Goal: Find specific page/section: Find specific page/section

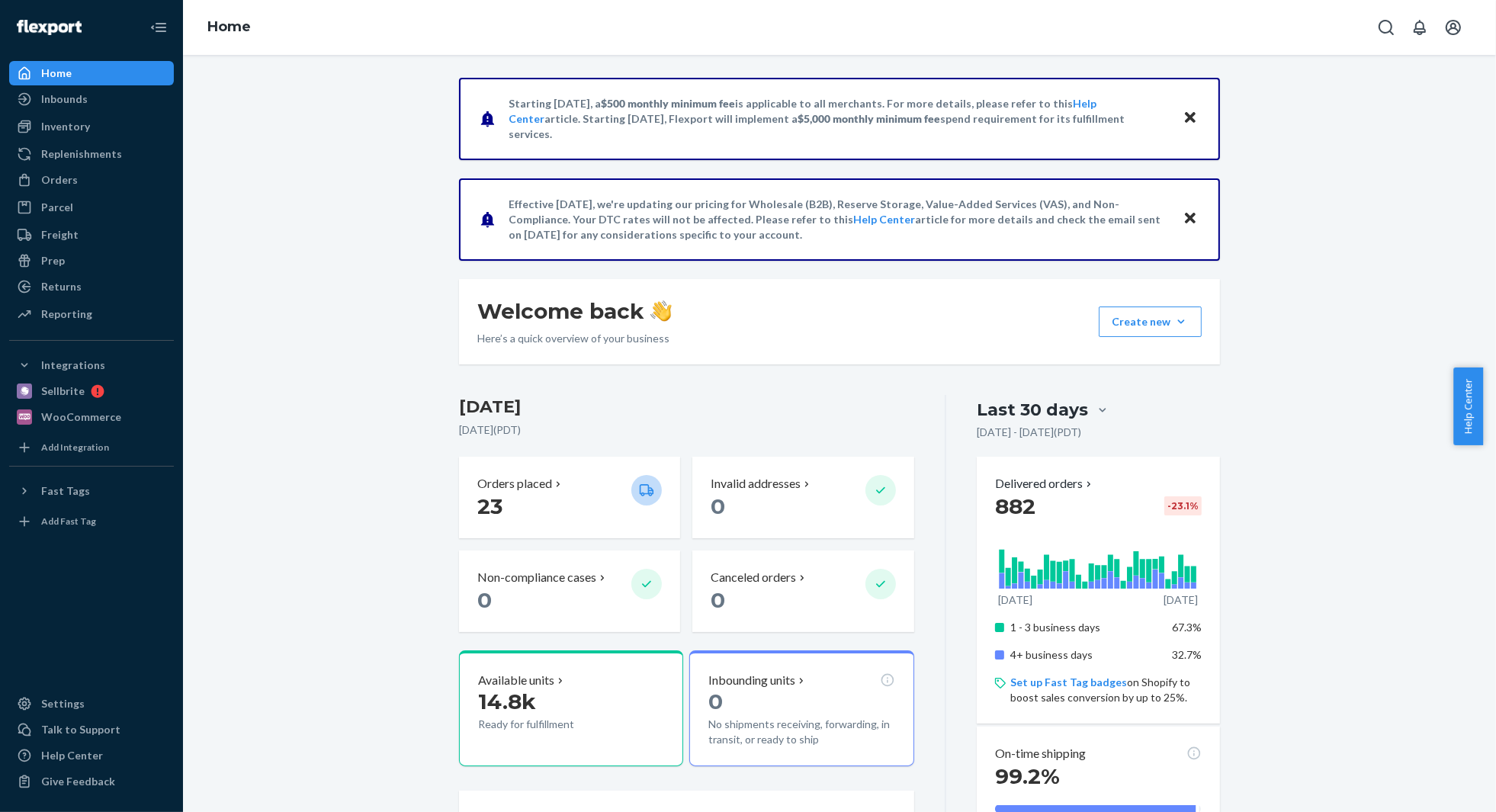
click at [77, 177] on div "Orders" at bounding box center [91, 180] width 161 height 22
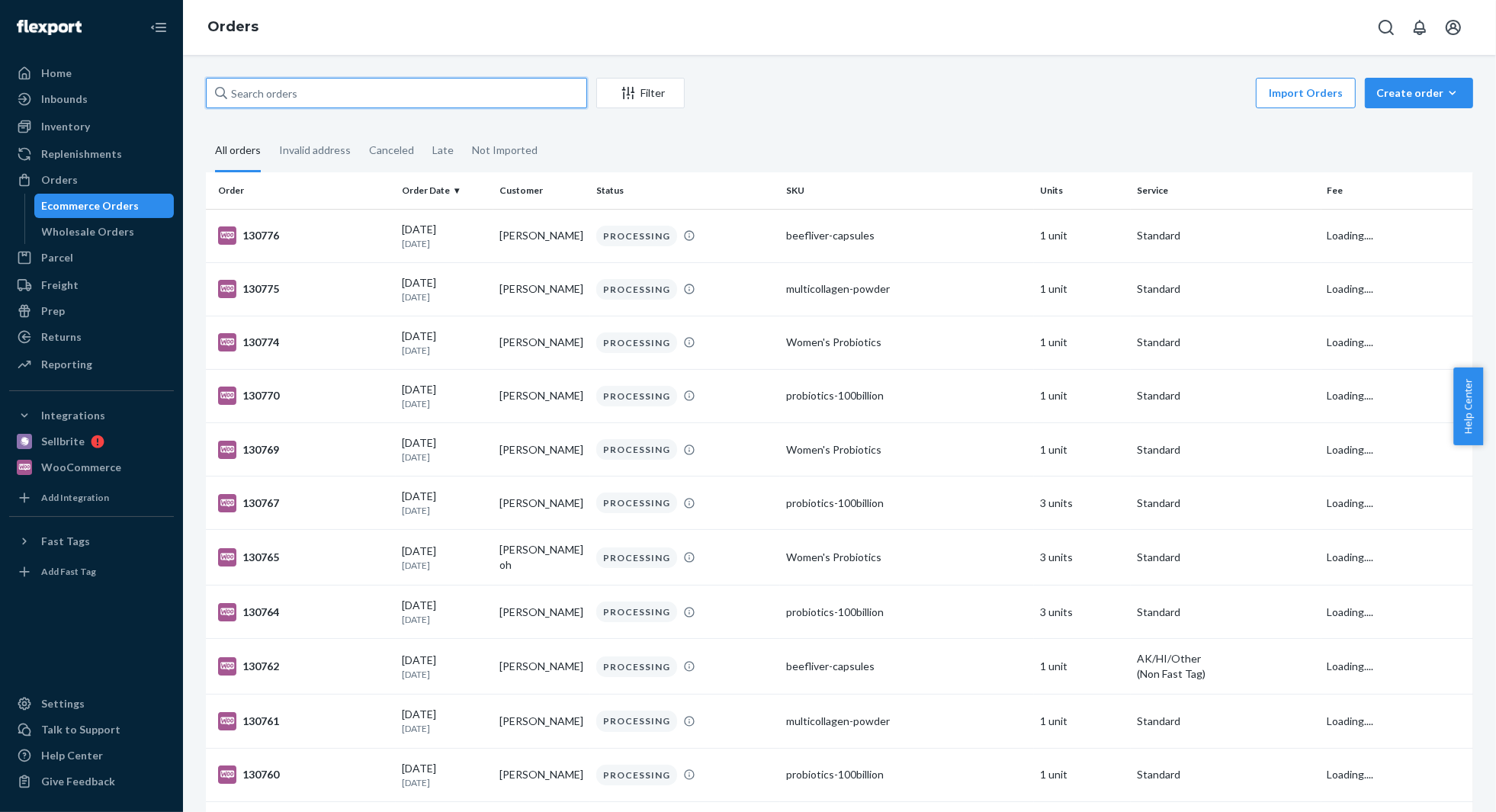
click at [370, 84] on input "text" at bounding box center [396, 93] width 381 height 31
paste input "[PERSON_NAME]"
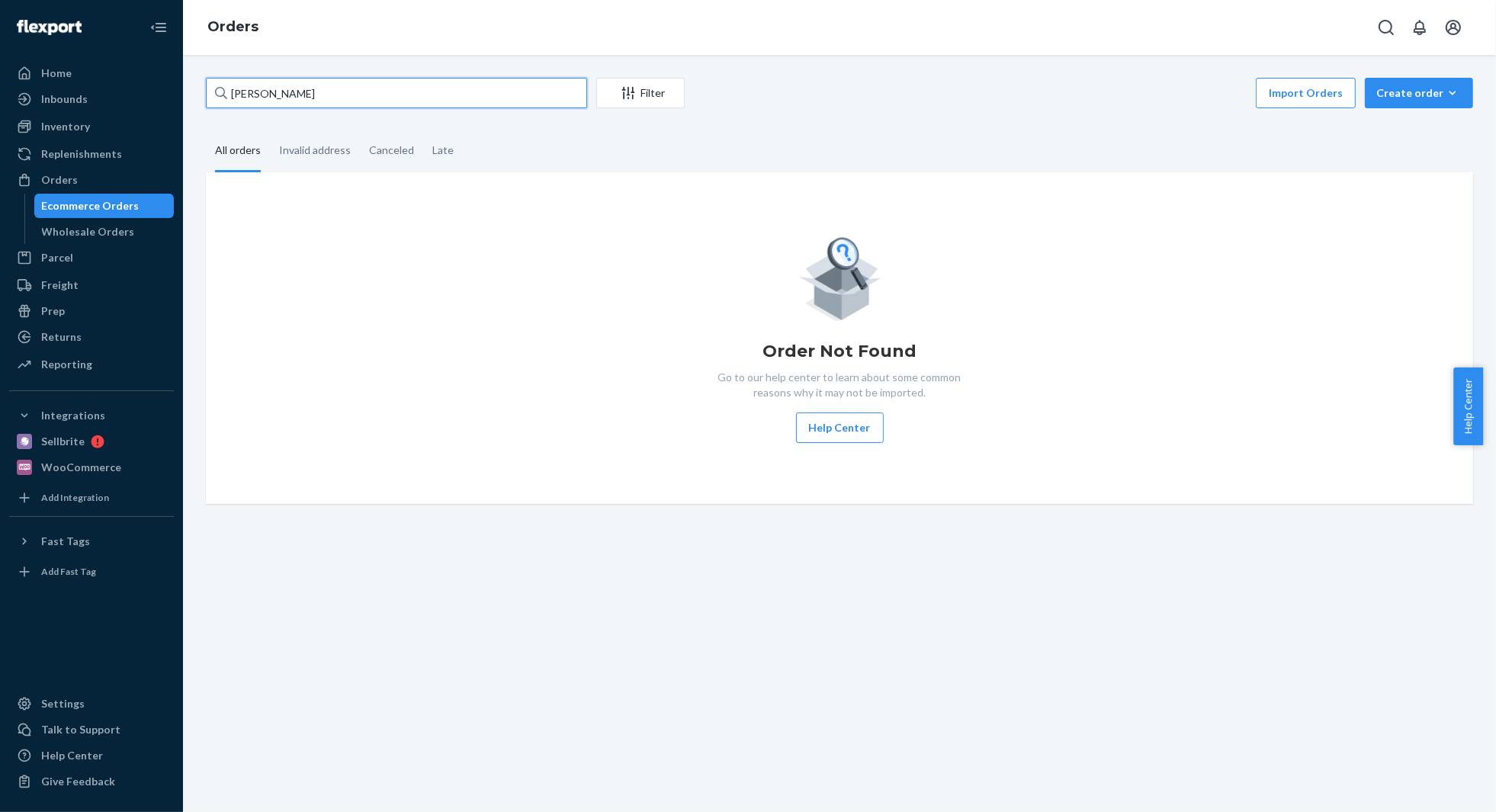
click at [304, 87] on input "[PERSON_NAME]" at bounding box center [396, 93] width 381 height 31
paste input "[PERSON_NAME]"
click at [354, 92] on input "[PERSON_NAME]" at bounding box center [396, 93] width 381 height 31
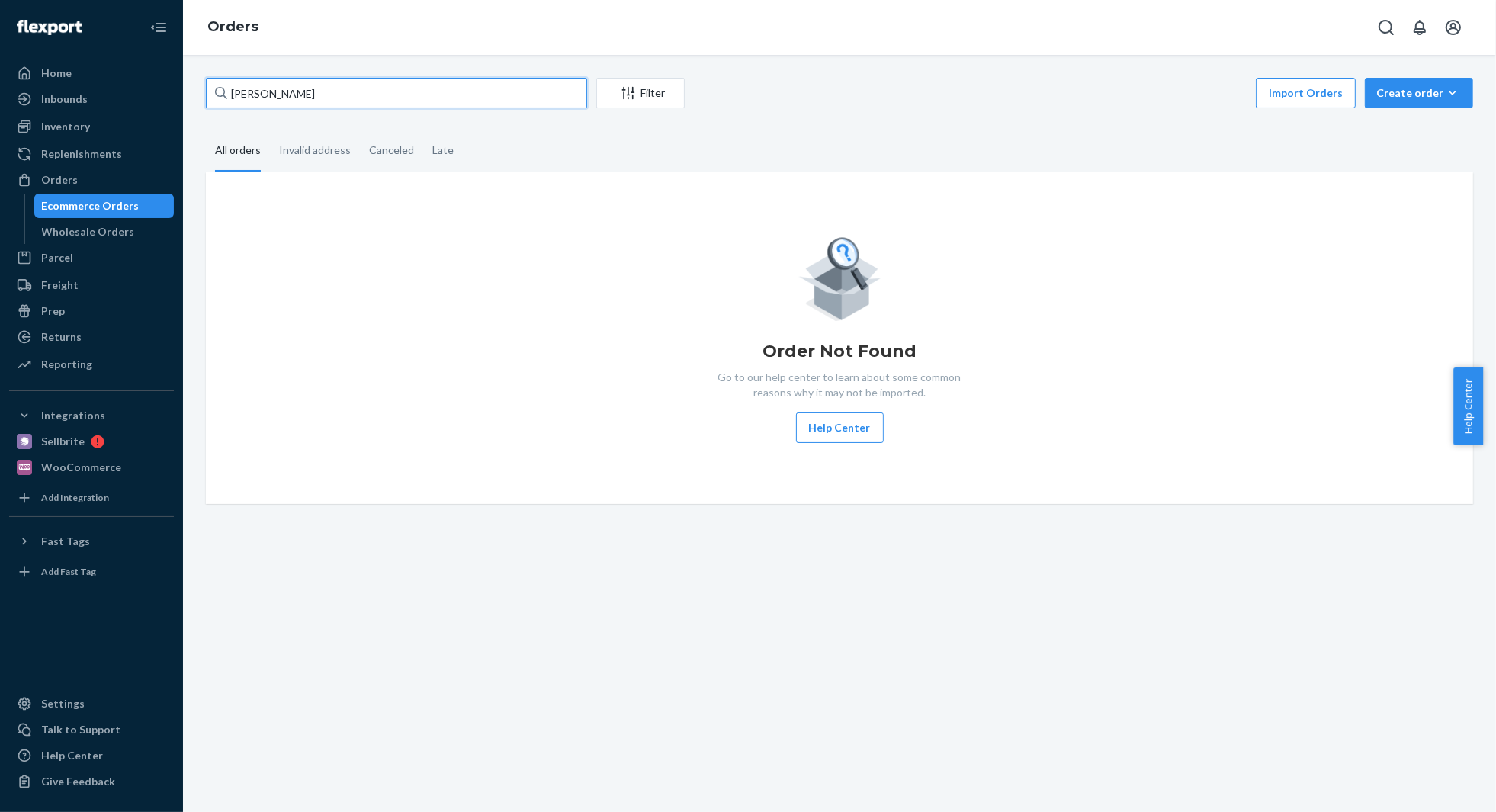
click at [354, 92] on input "[PERSON_NAME]" at bounding box center [396, 93] width 381 height 31
paste input "[PERSON_NAME]"
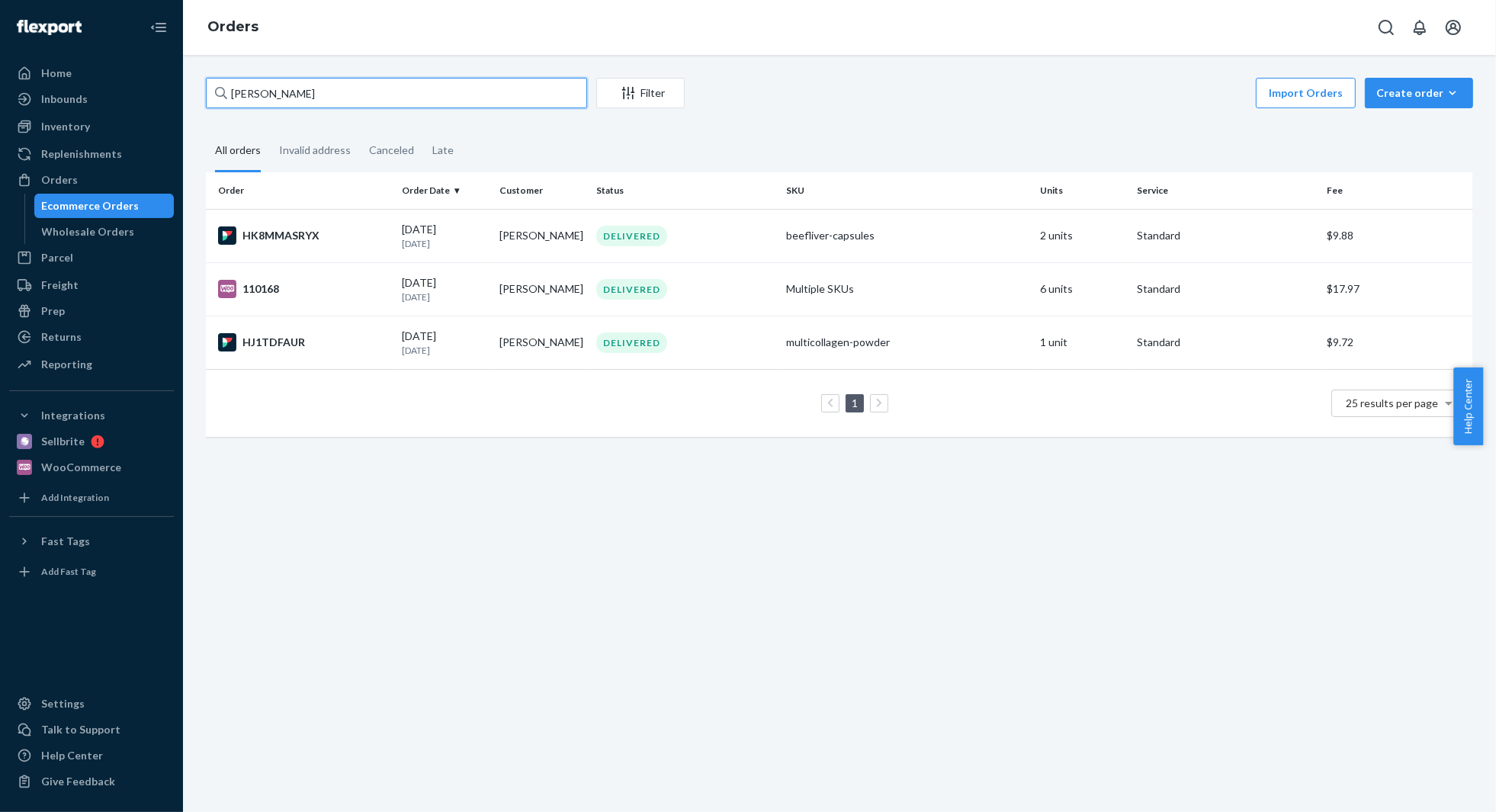
click at [315, 92] on input "[PERSON_NAME]" at bounding box center [396, 93] width 381 height 31
paste input "[PERSON_NAME]"
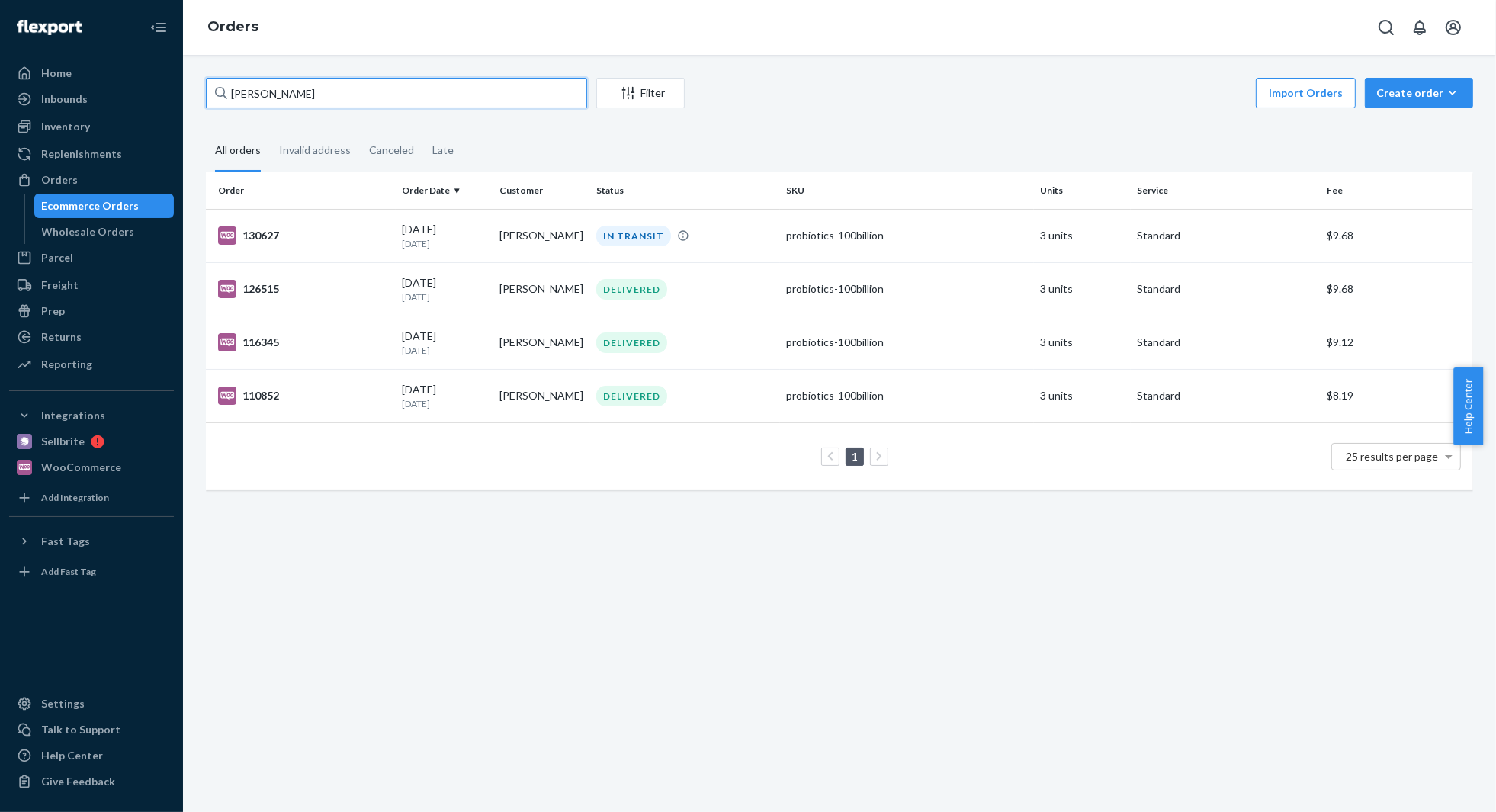
click at [489, 102] on input "[PERSON_NAME]" at bounding box center [396, 93] width 381 height 31
paste input "[PERSON_NAME]"
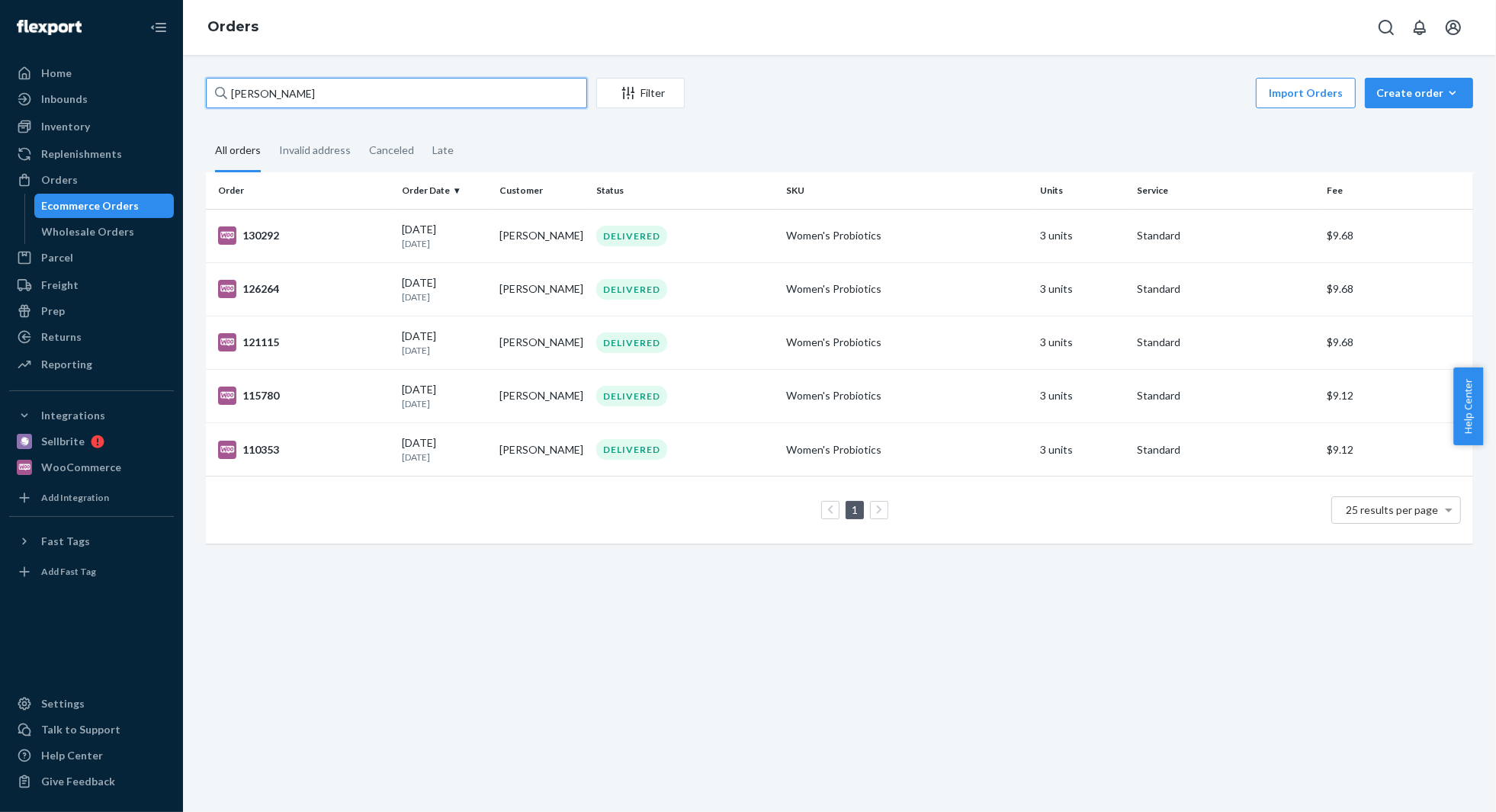
click at [301, 96] on input "[PERSON_NAME]" at bounding box center [396, 93] width 381 height 31
paste input "[PERSON_NAME]"
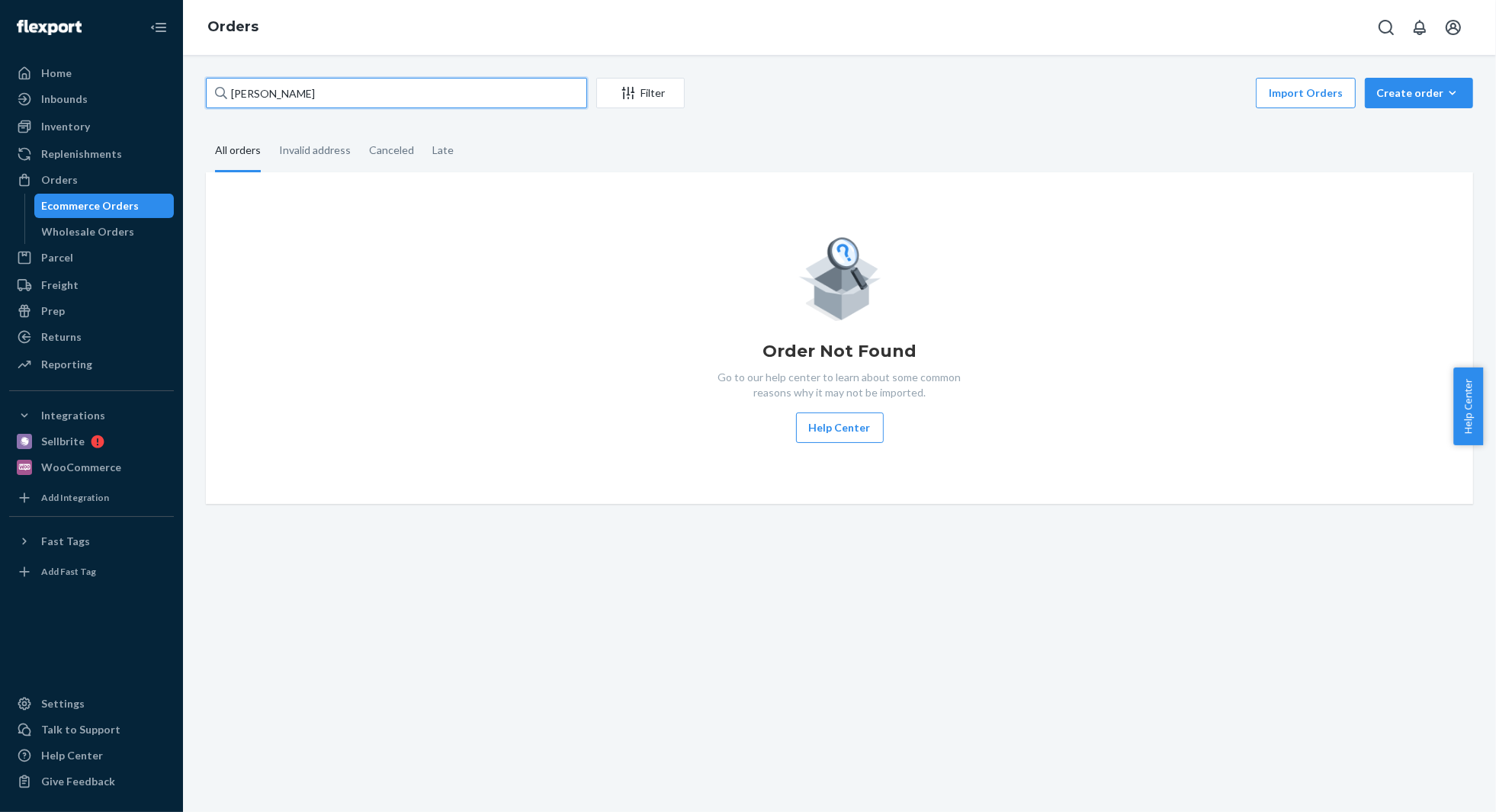
click at [319, 95] on input "[PERSON_NAME]" at bounding box center [396, 93] width 381 height 31
paste input "[PERSON_NAME]"
click at [410, 87] on input "[PERSON_NAME]" at bounding box center [396, 93] width 381 height 31
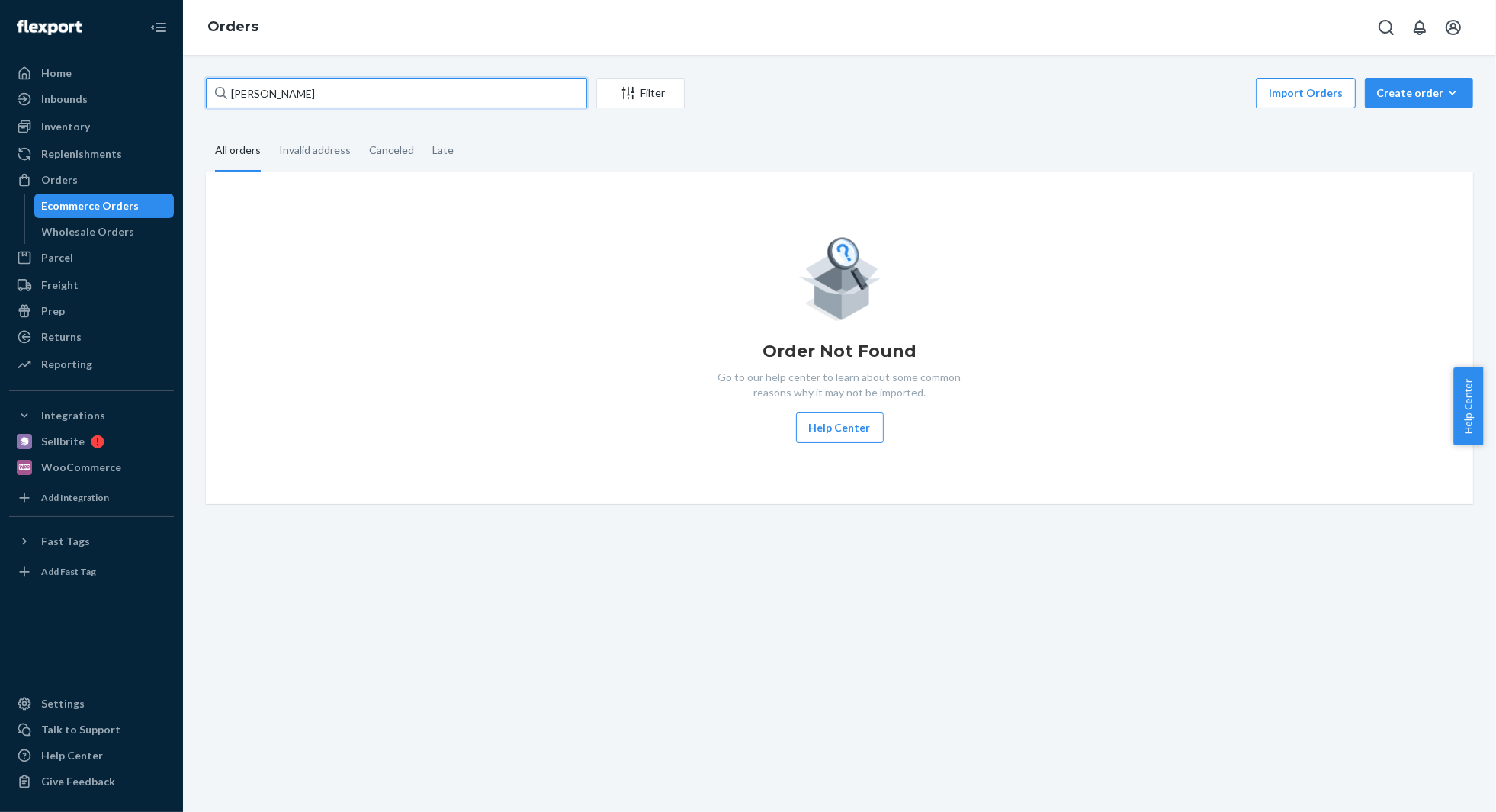
click at [410, 87] on input "[PERSON_NAME]" at bounding box center [396, 93] width 381 height 31
paste input "[PERSON_NAME]"
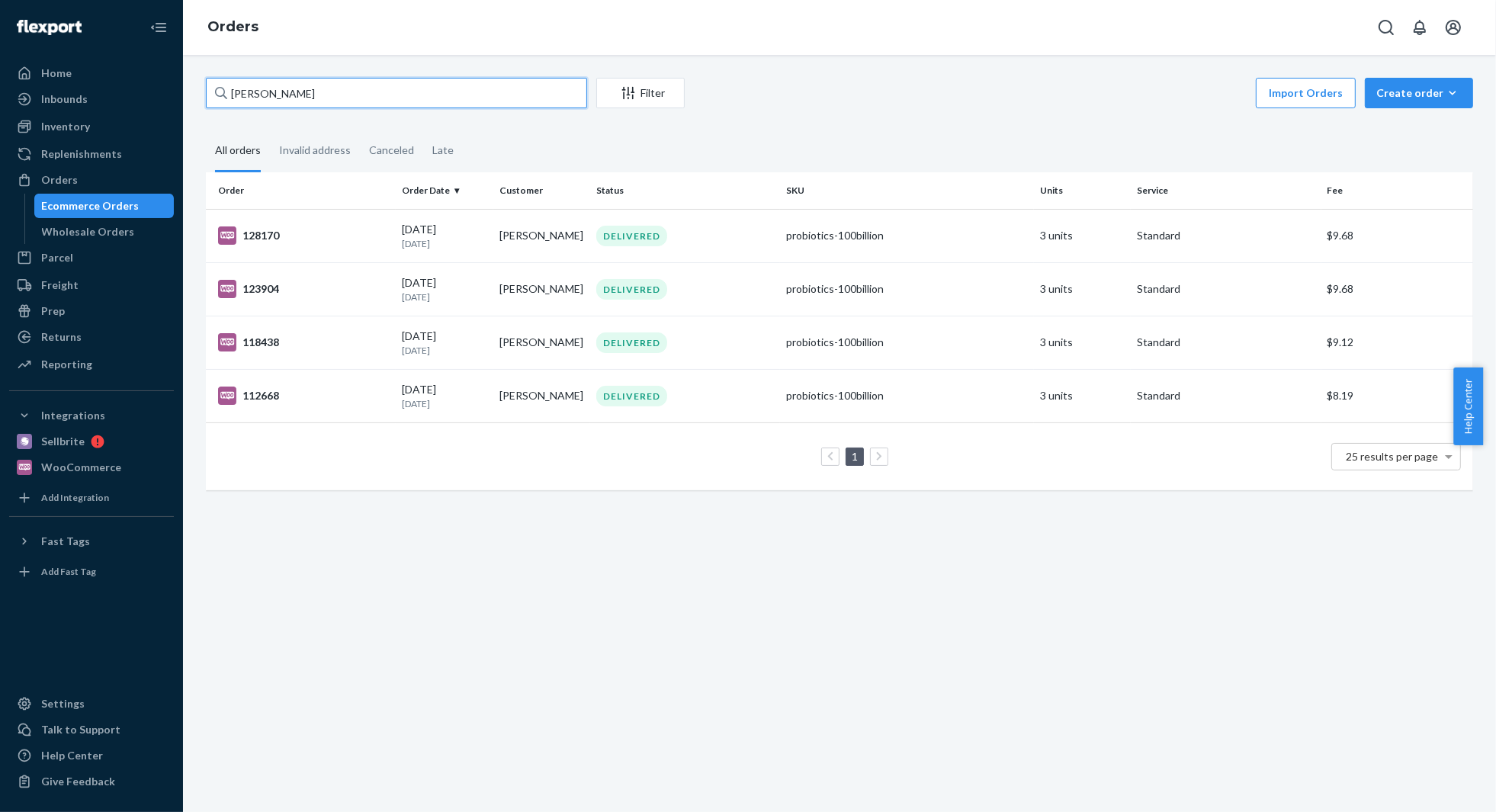
click at [329, 92] on input "[PERSON_NAME]" at bounding box center [396, 93] width 381 height 31
paste input "[PERSON_NAME]"
click at [299, 95] on input "[PERSON_NAME]" at bounding box center [396, 93] width 381 height 31
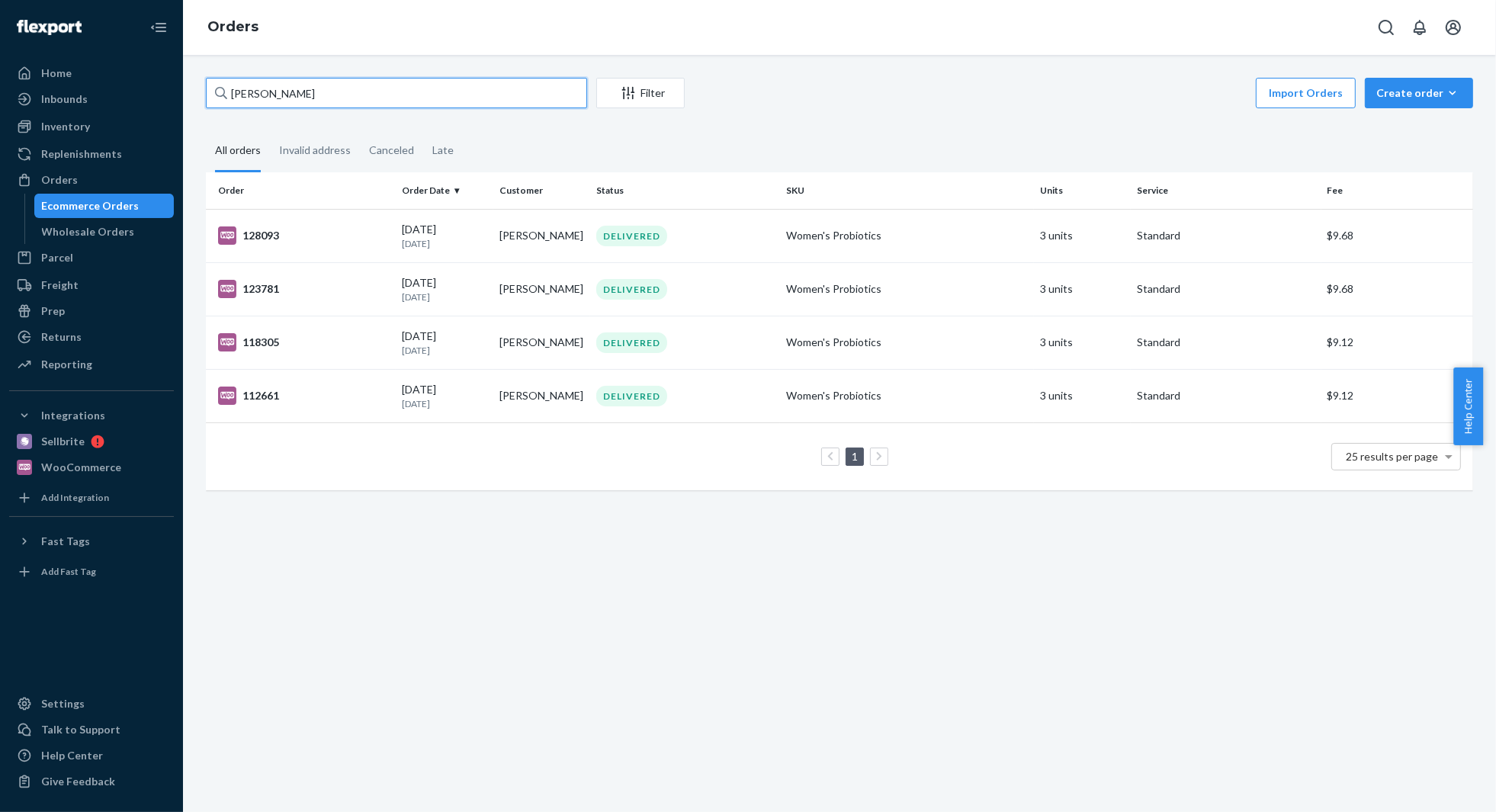
click at [299, 95] on input "[PERSON_NAME]" at bounding box center [396, 93] width 381 height 31
paste input "[PERSON_NAME]"
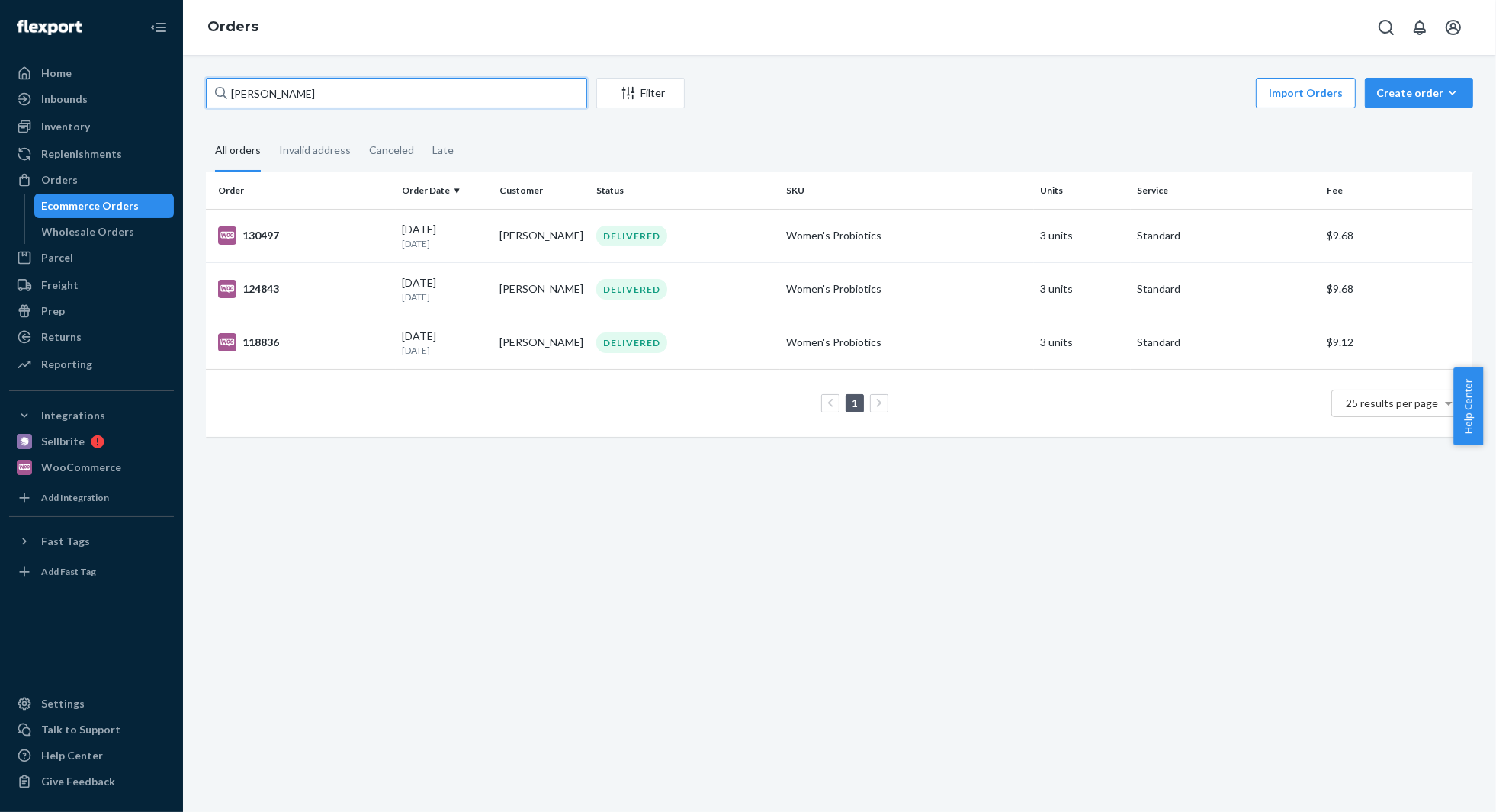
type input "[PERSON_NAME]"
